Goal: Find specific page/section: Find specific page/section

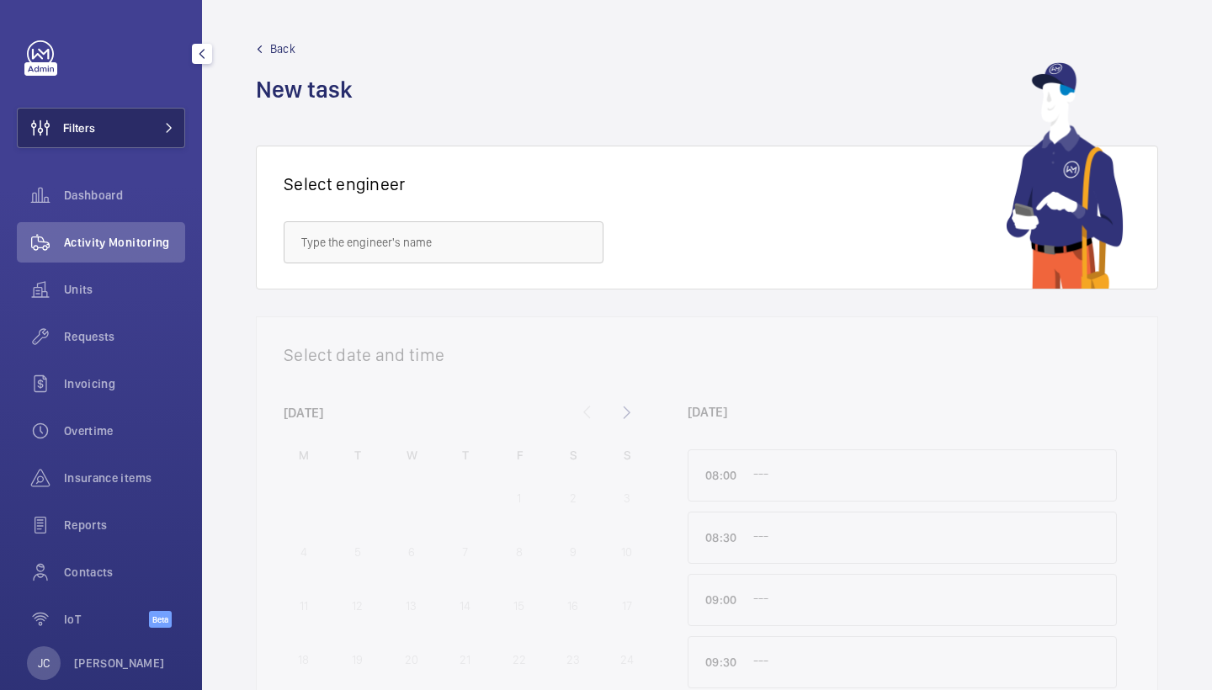
click at [158, 123] on span at bounding box center [164, 128] width 20 height 10
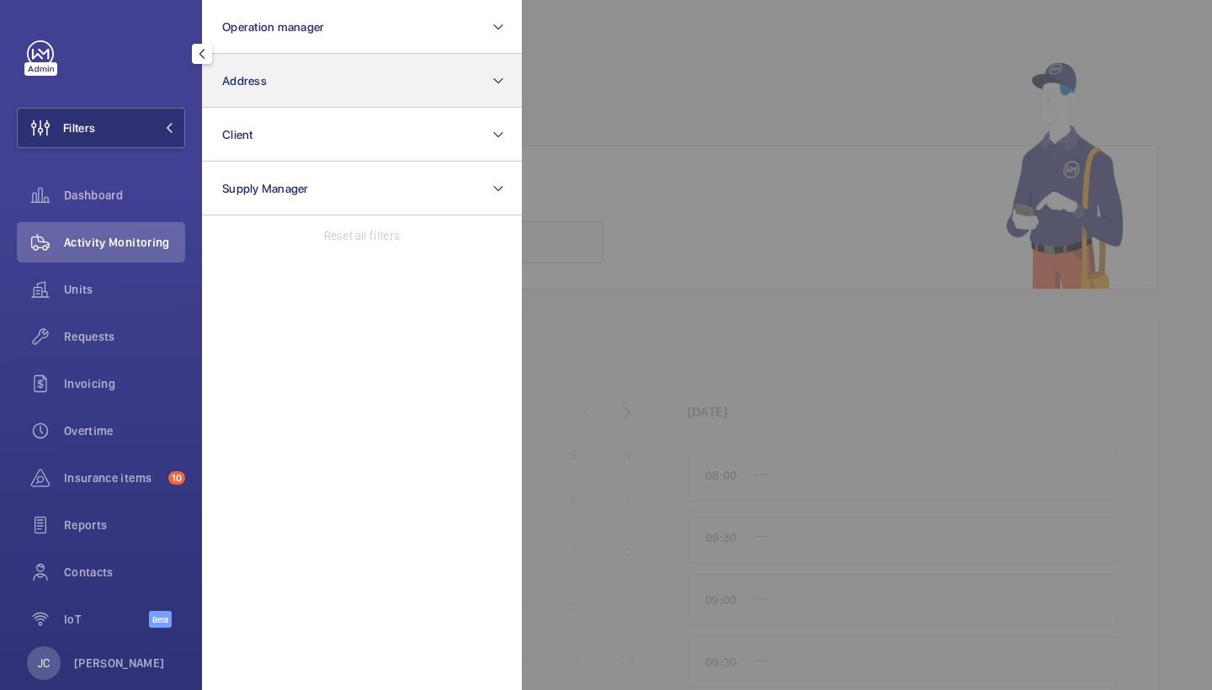
click at [302, 83] on button "Address" at bounding box center [362, 81] width 320 height 54
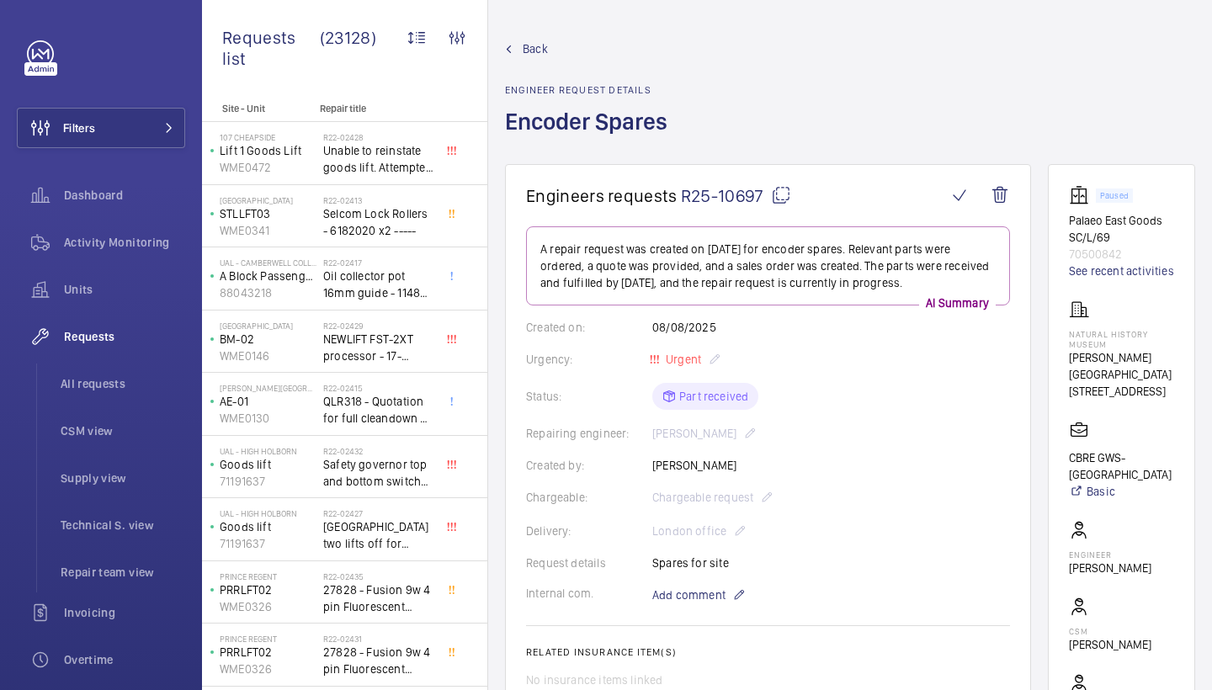
click at [785, 198] on mat-icon at bounding box center [781, 195] width 20 height 20
click at [787, 201] on mat-icon at bounding box center [781, 195] width 20 height 20
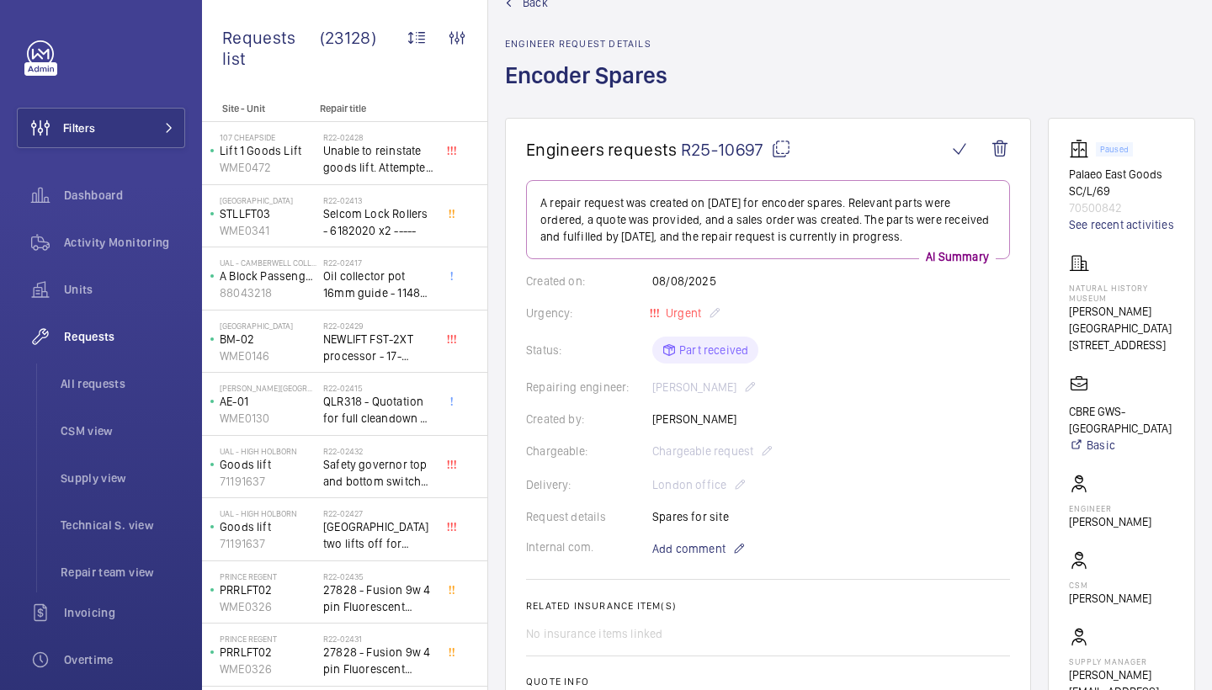
scroll to position [50, 0]
